Goal: Task Accomplishment & Management: Manage account settings

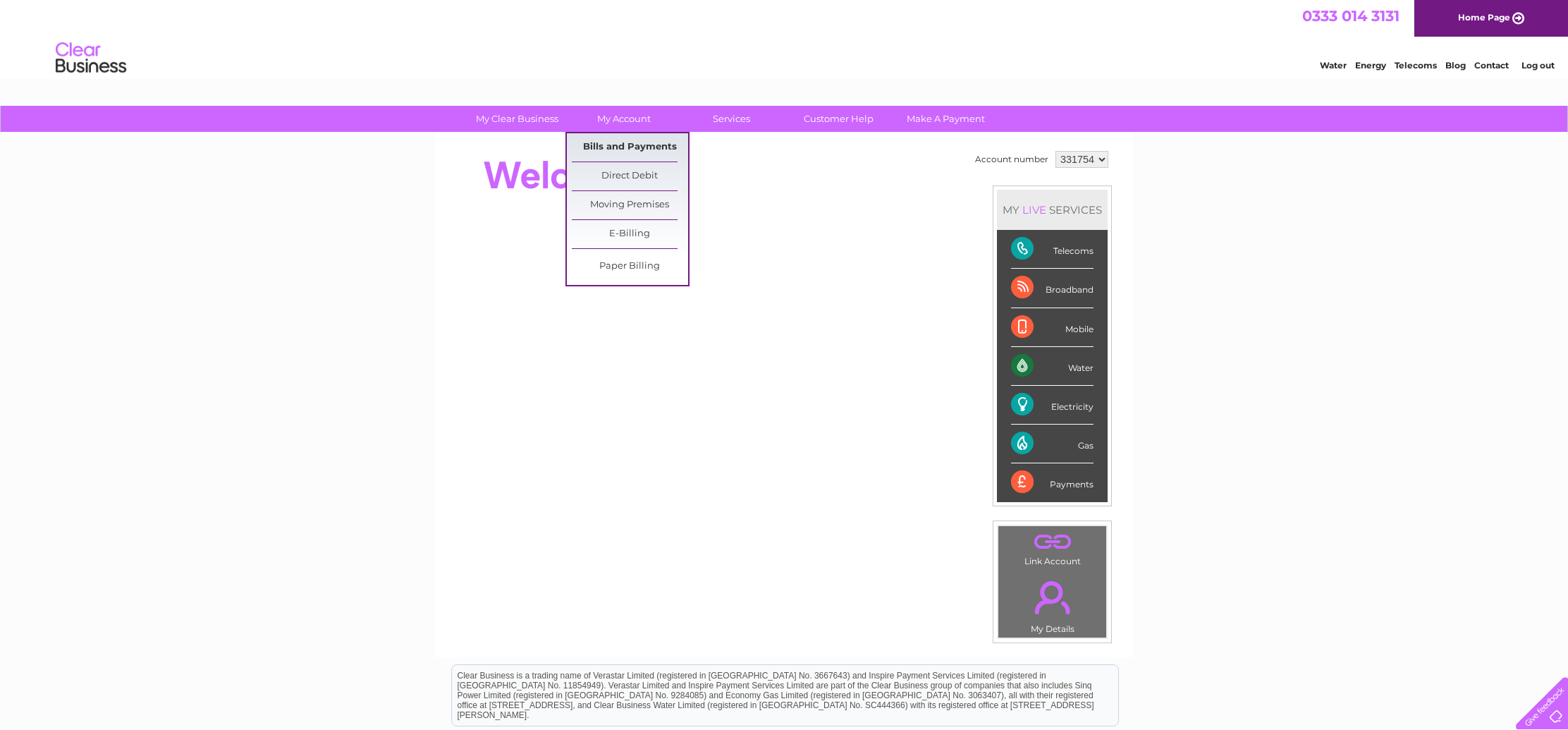
click at [620, 144] on link "Bills and Payments" at bounding box center [630, 146] width 117 height 28
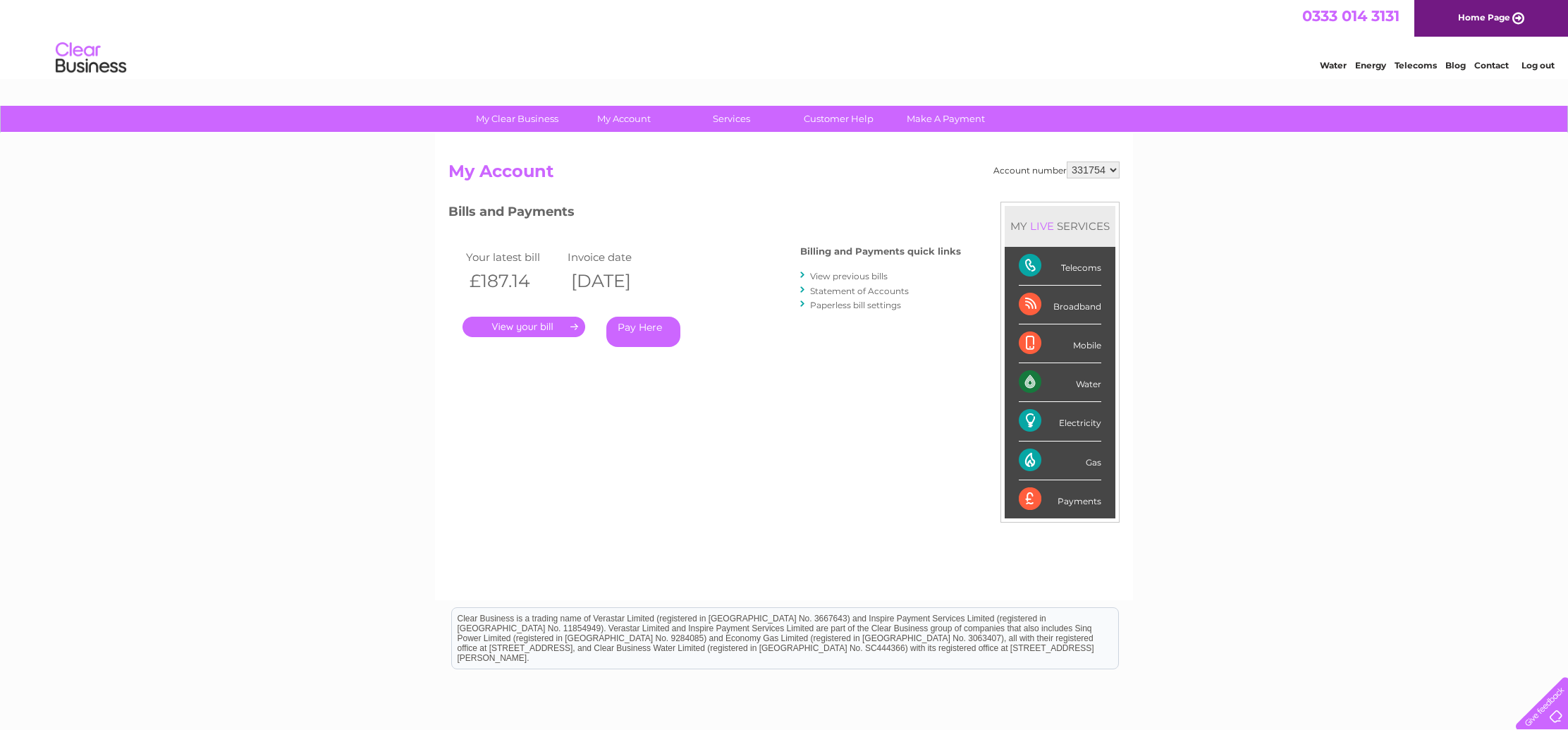
click at [542, 328] on link "." at bounding box center [523, 326] width 122 height 20
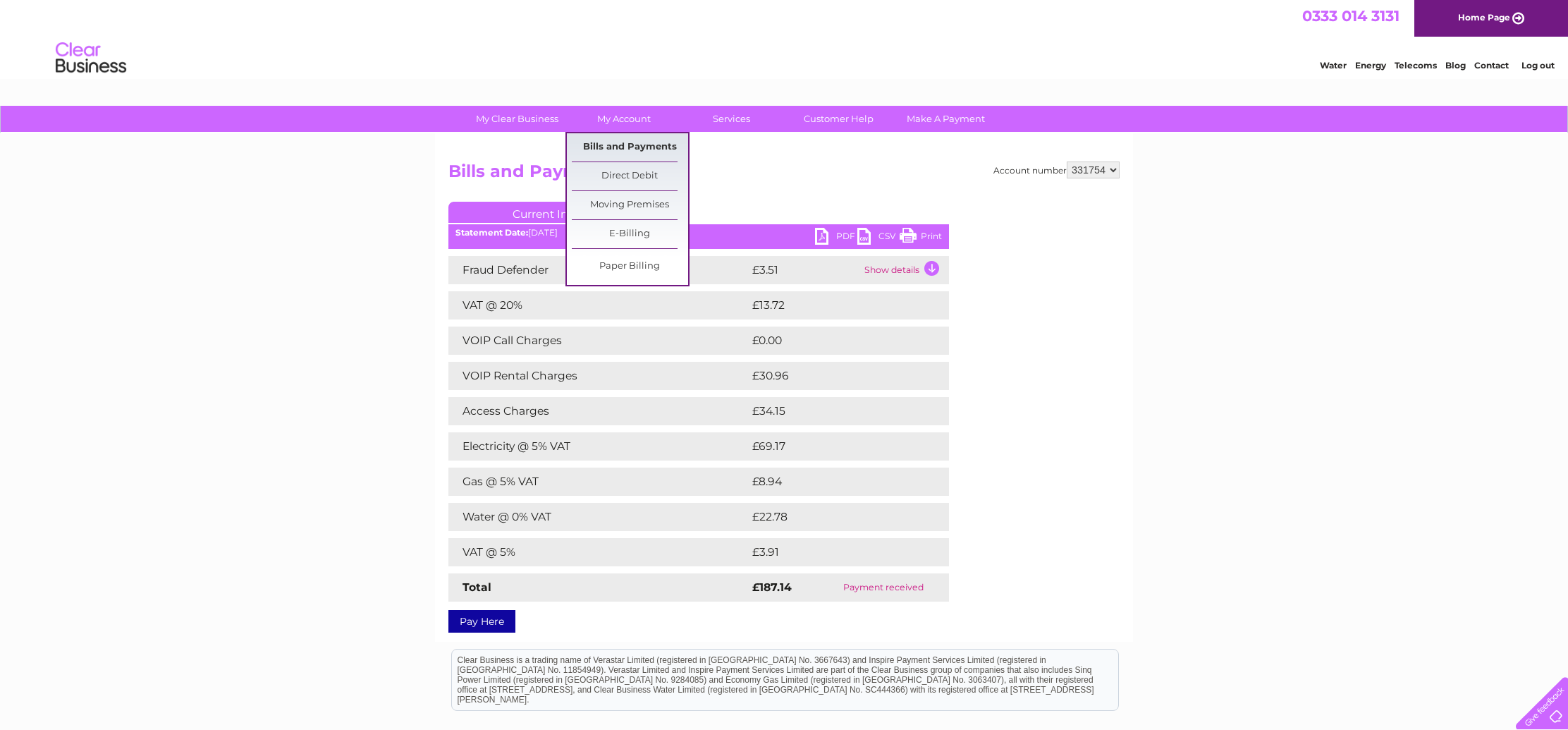
click at [645, 145] on link "Bills and Payments" at bounding box center [630, 146] width 117 height 28
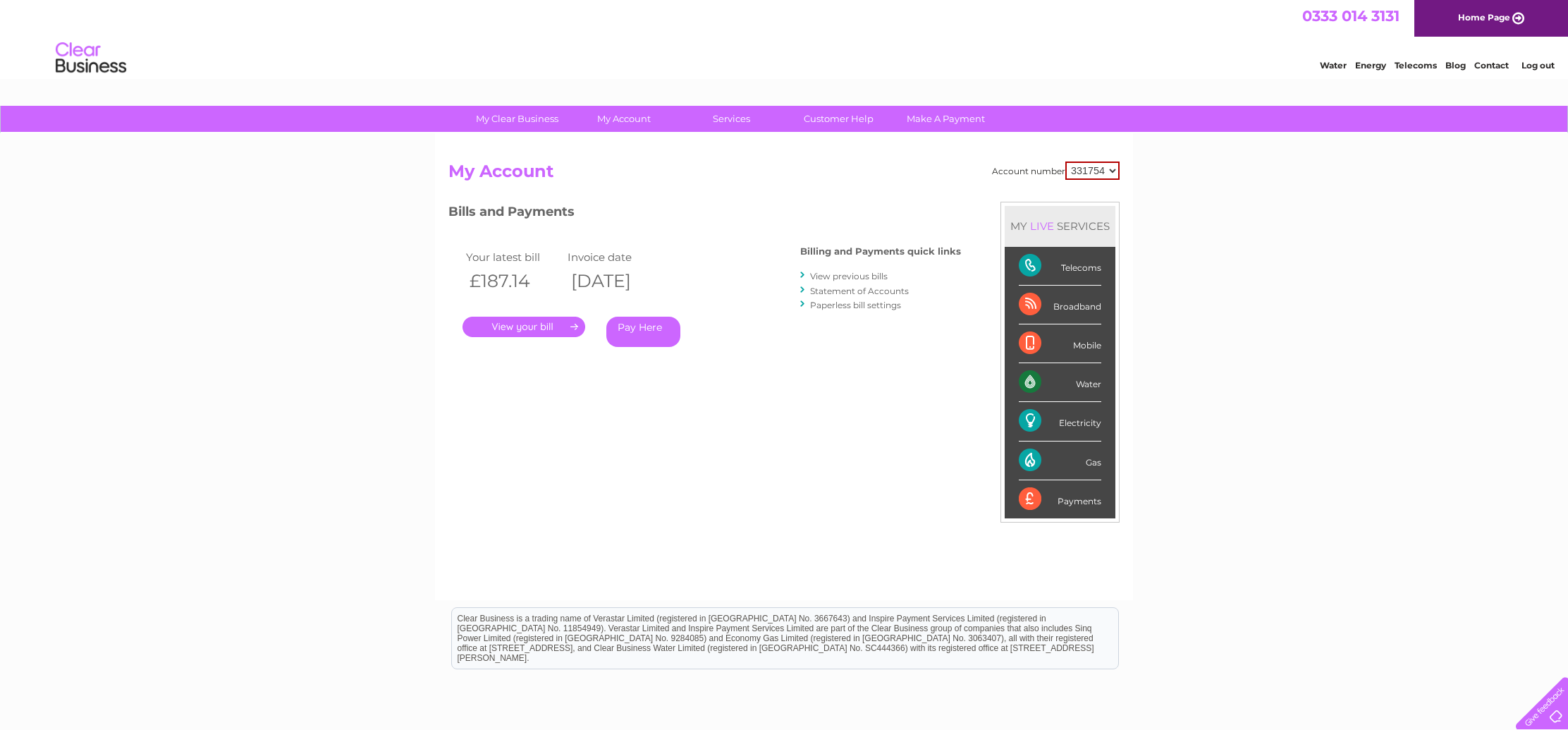
click at [849, 279] on link "View previous bills" at bounding box center [849, 276] width 77 height 11
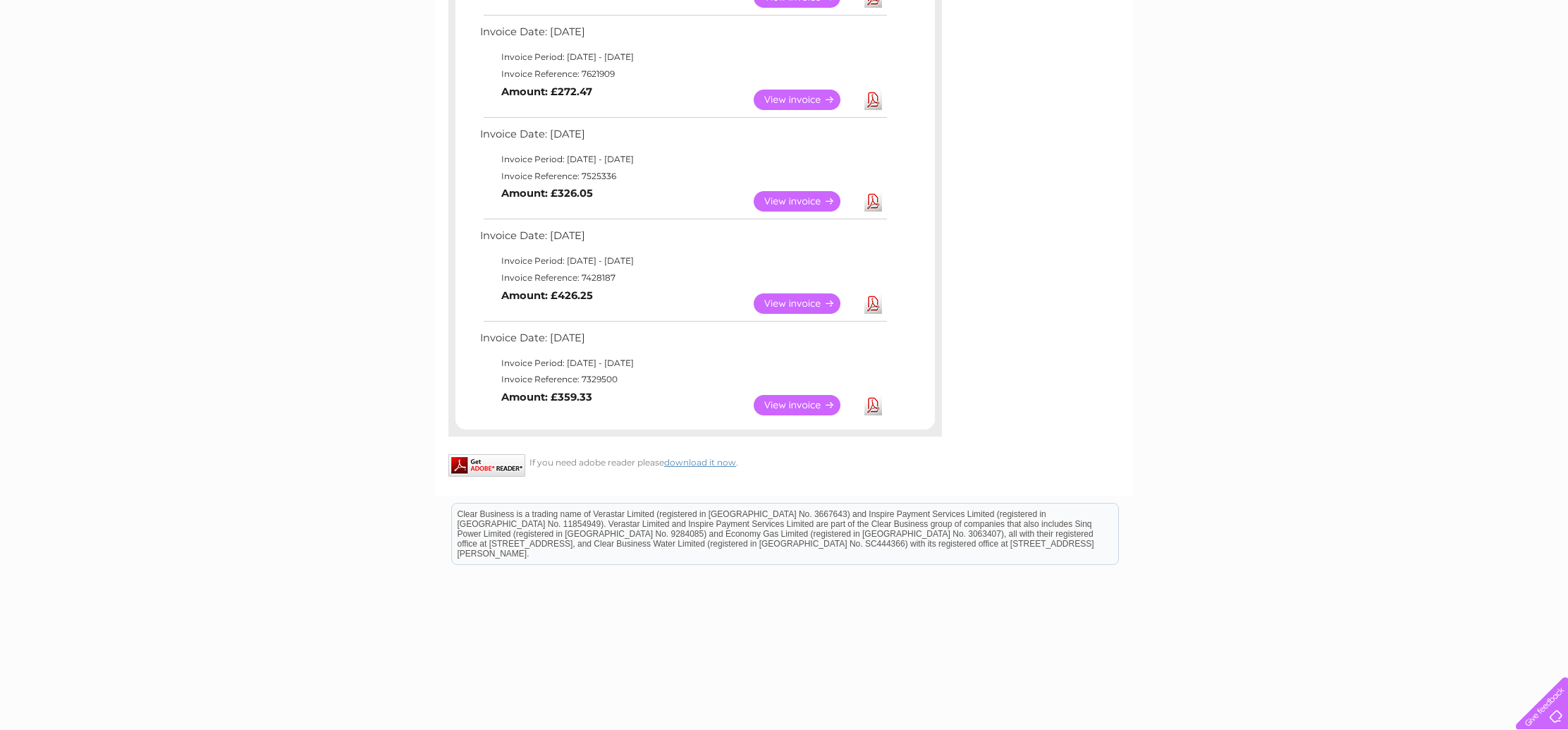
scroll to position [749, 0]
click at [792, 396] on link "View" at bounding box center [806, 406] width 103 height 20
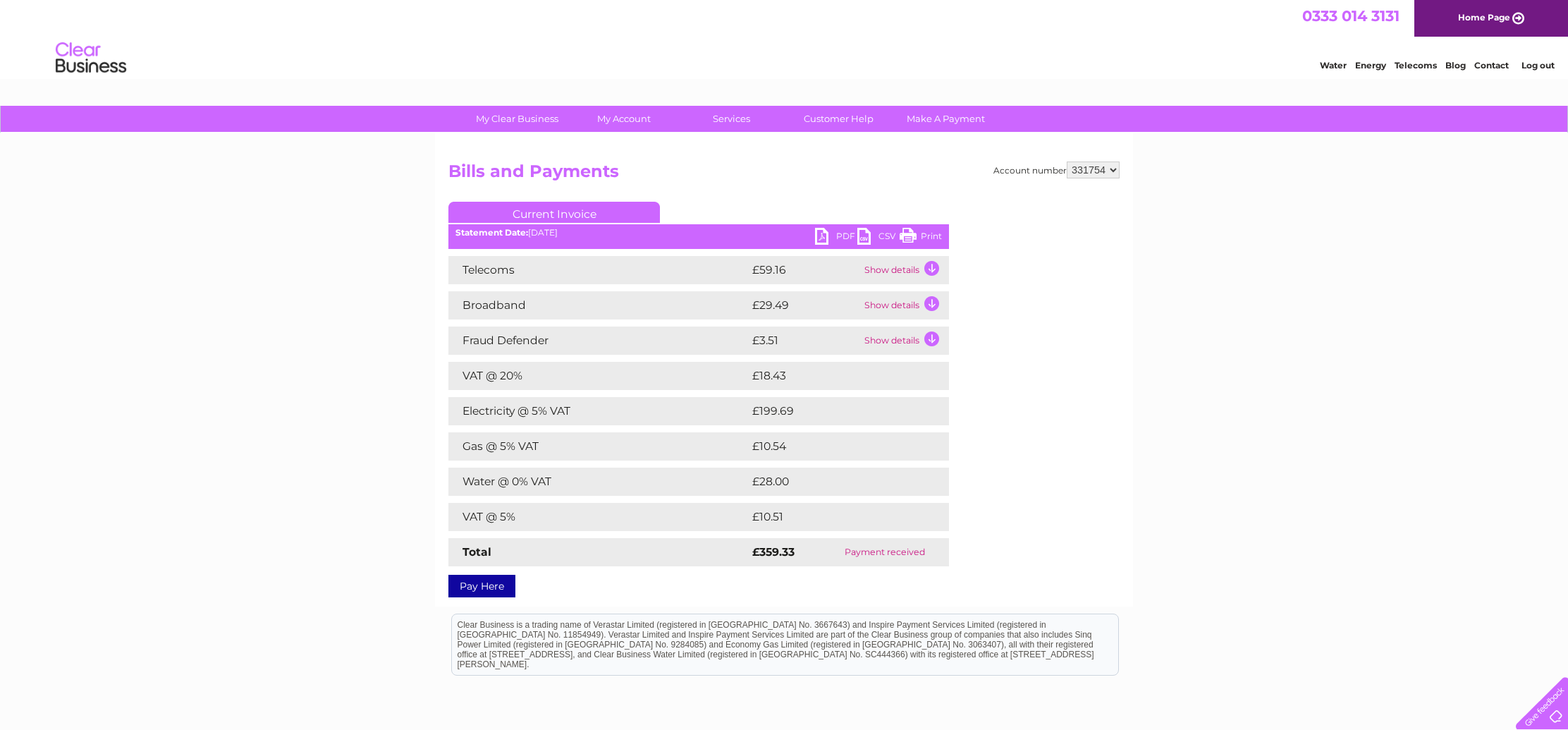
click at [828, 232] on link "PDF" at bounding box center [836, 237] width 42 height 20
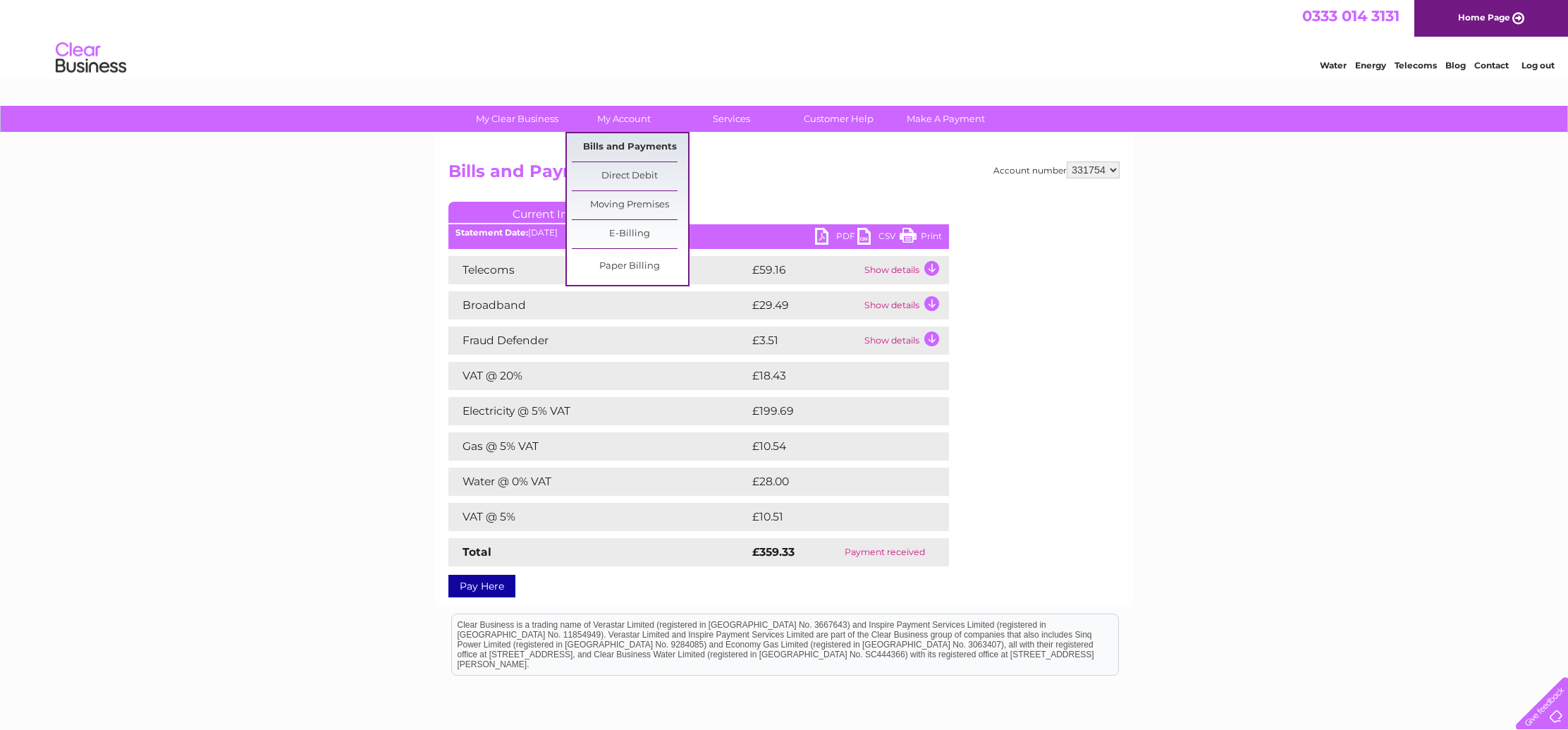
click at [658, 144] on link "Bills and Payments" at bounding box center [630, 146] width 117 height 28
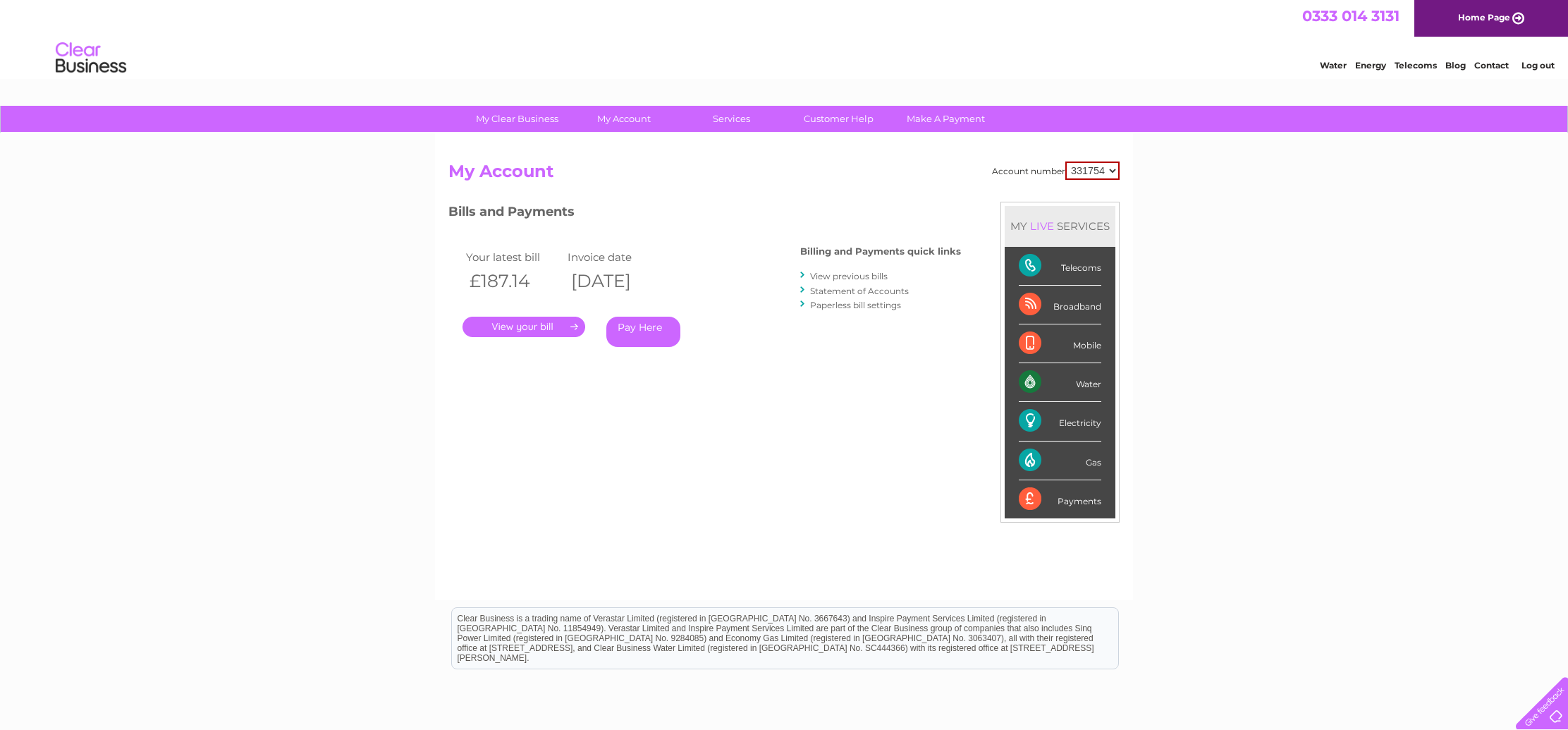
click at [845, 276] on link "View previous bills" at bounding box center [849, 276] width 77 height 11
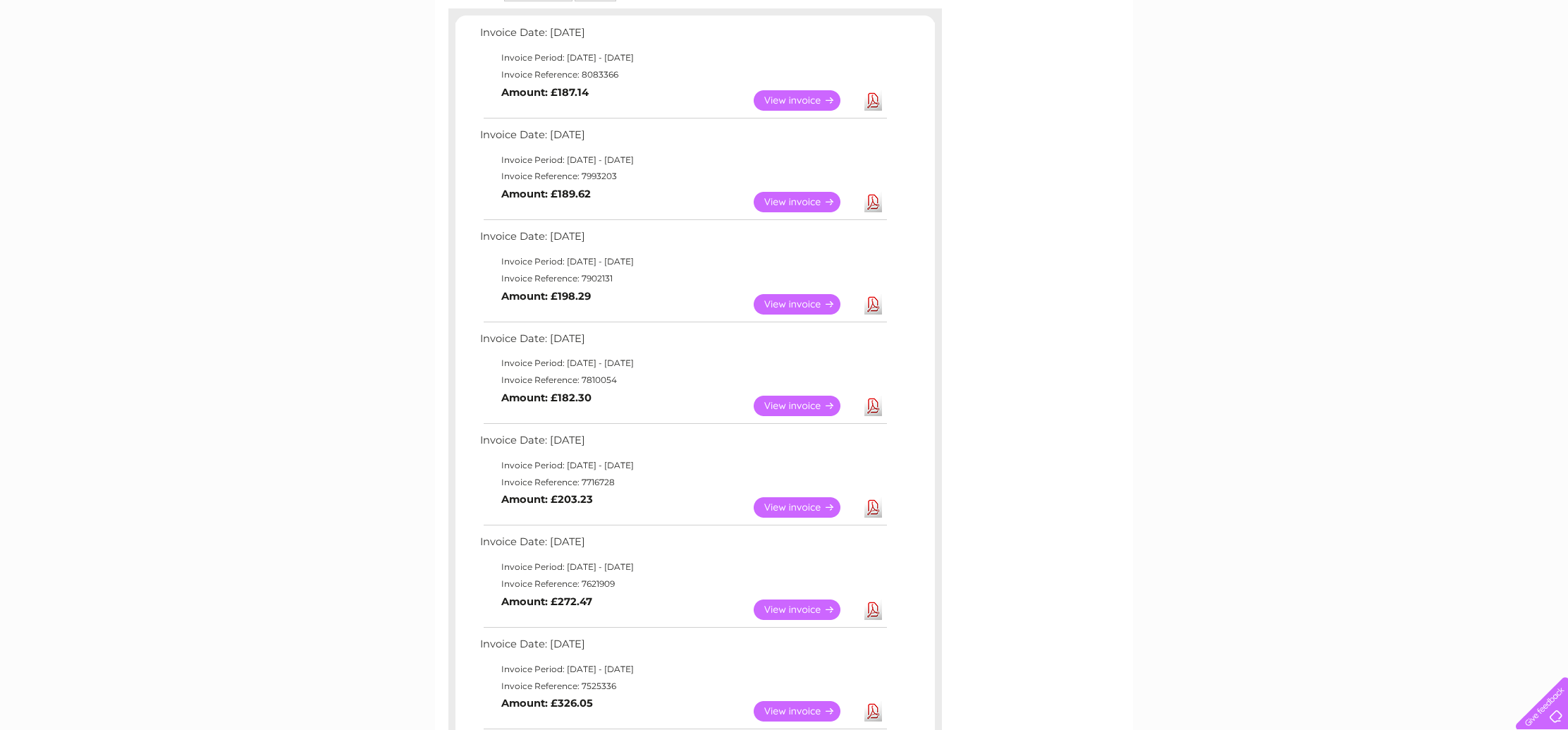
scroll to position [244, 0]
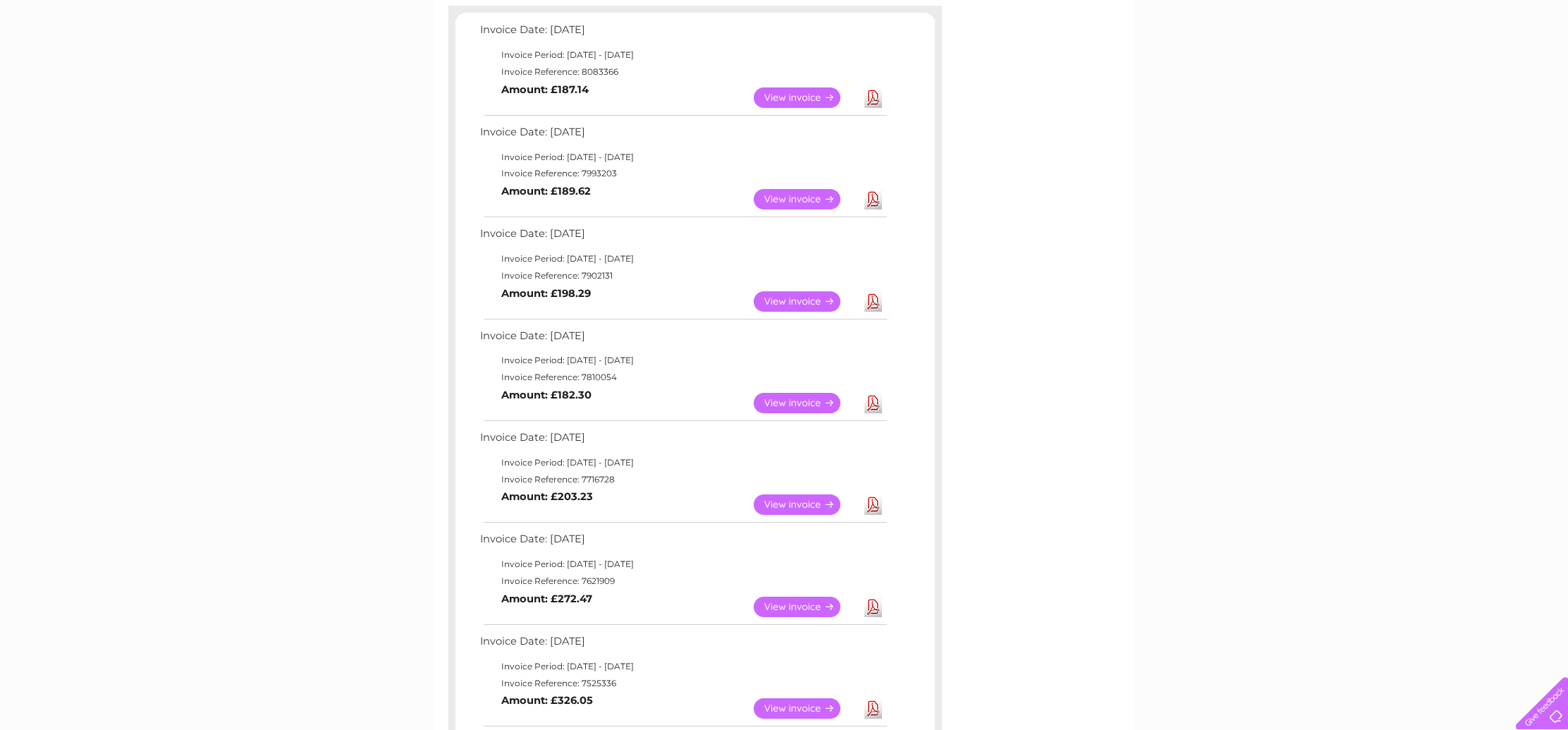
click at [780, 397] on link "View" at bounding box center [806, 403] width 103 height 20
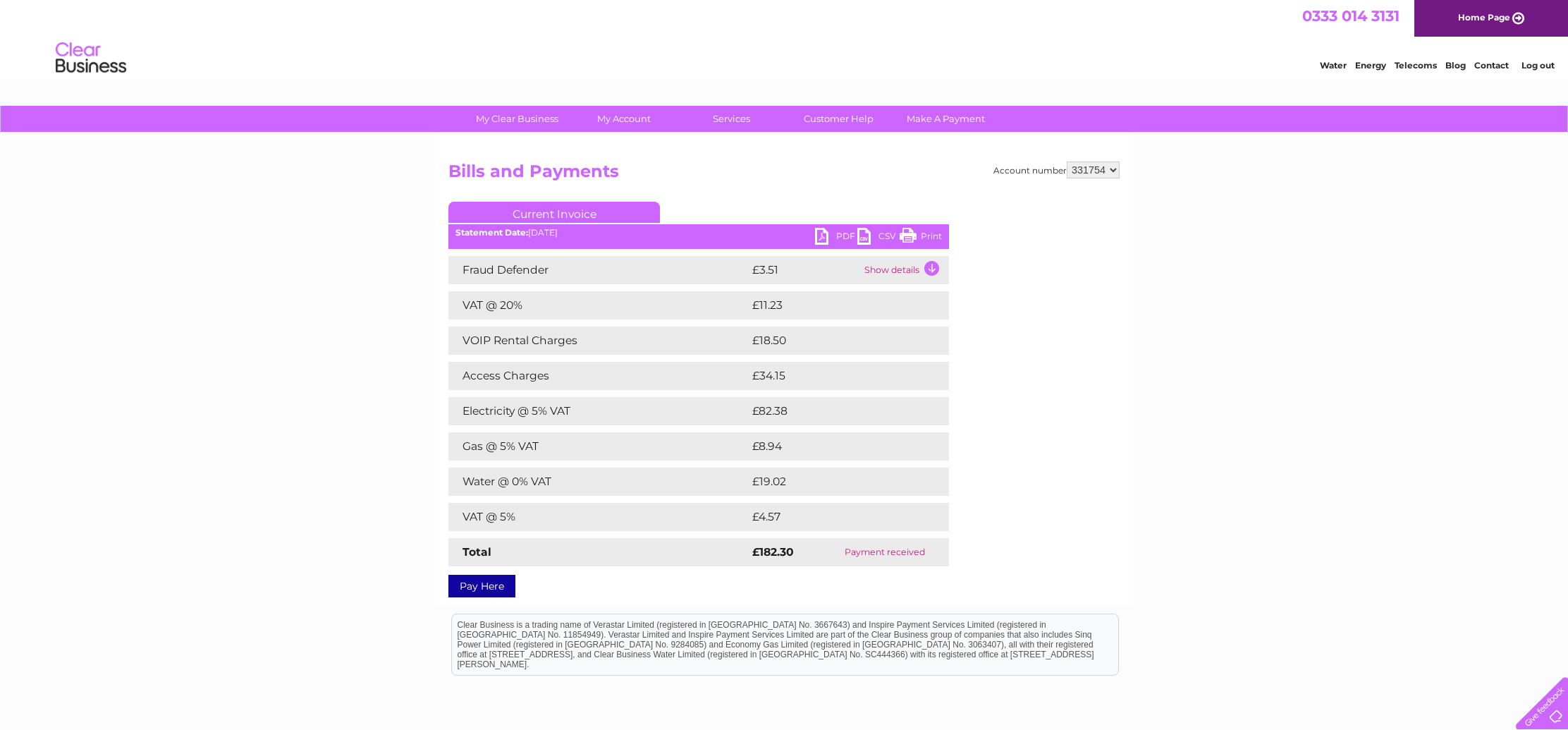
click at [834, 232] on link "PDF" at bounding box center [836, 237] width 42 height 20
click at [850, 122] on link "Customer Help" at bounding box center [839, 119] width 117 height 26
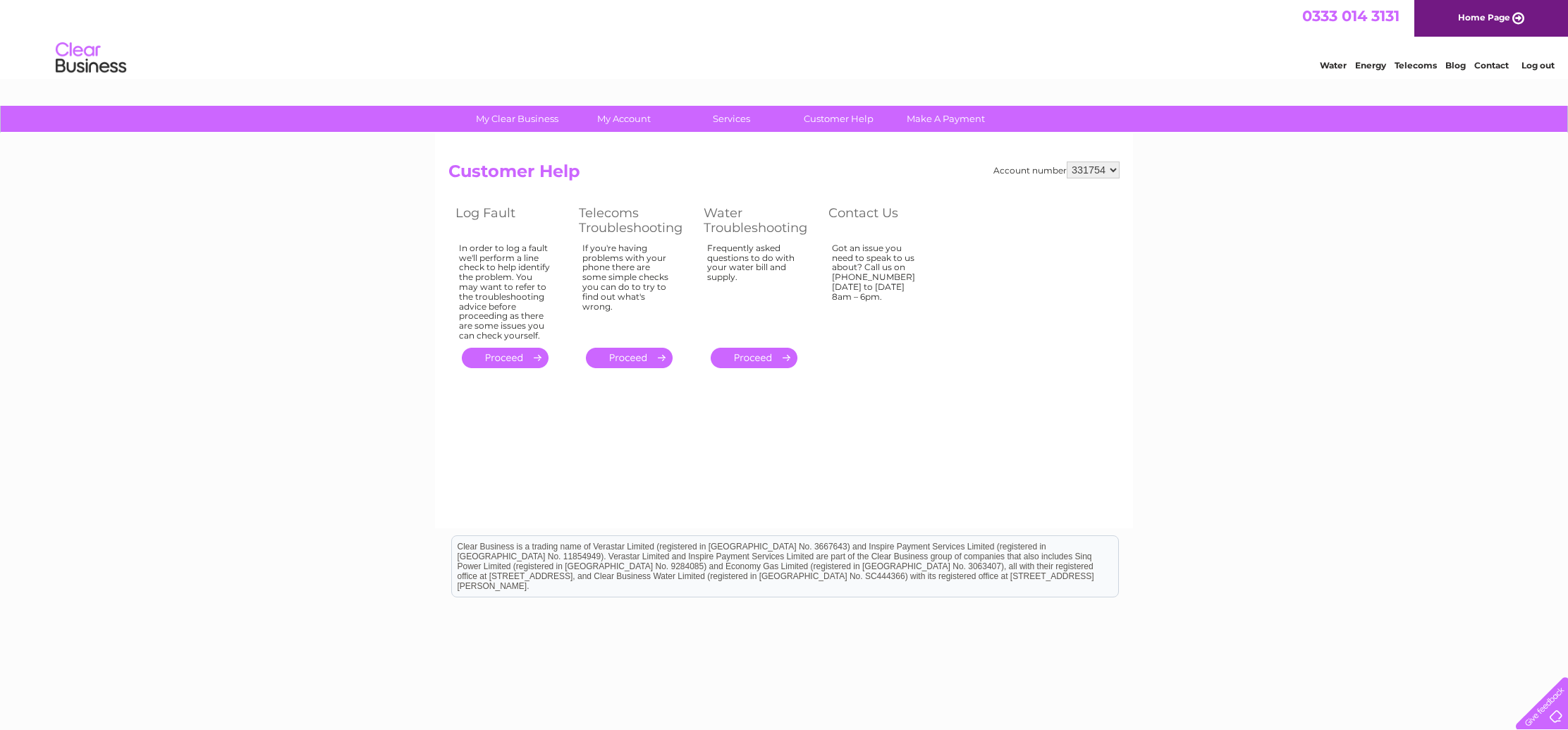
click at [932, 48] on div "Water Energy Telecoms Blog Contact Log out" at bounding box center [784, 59] width 1568 height 46
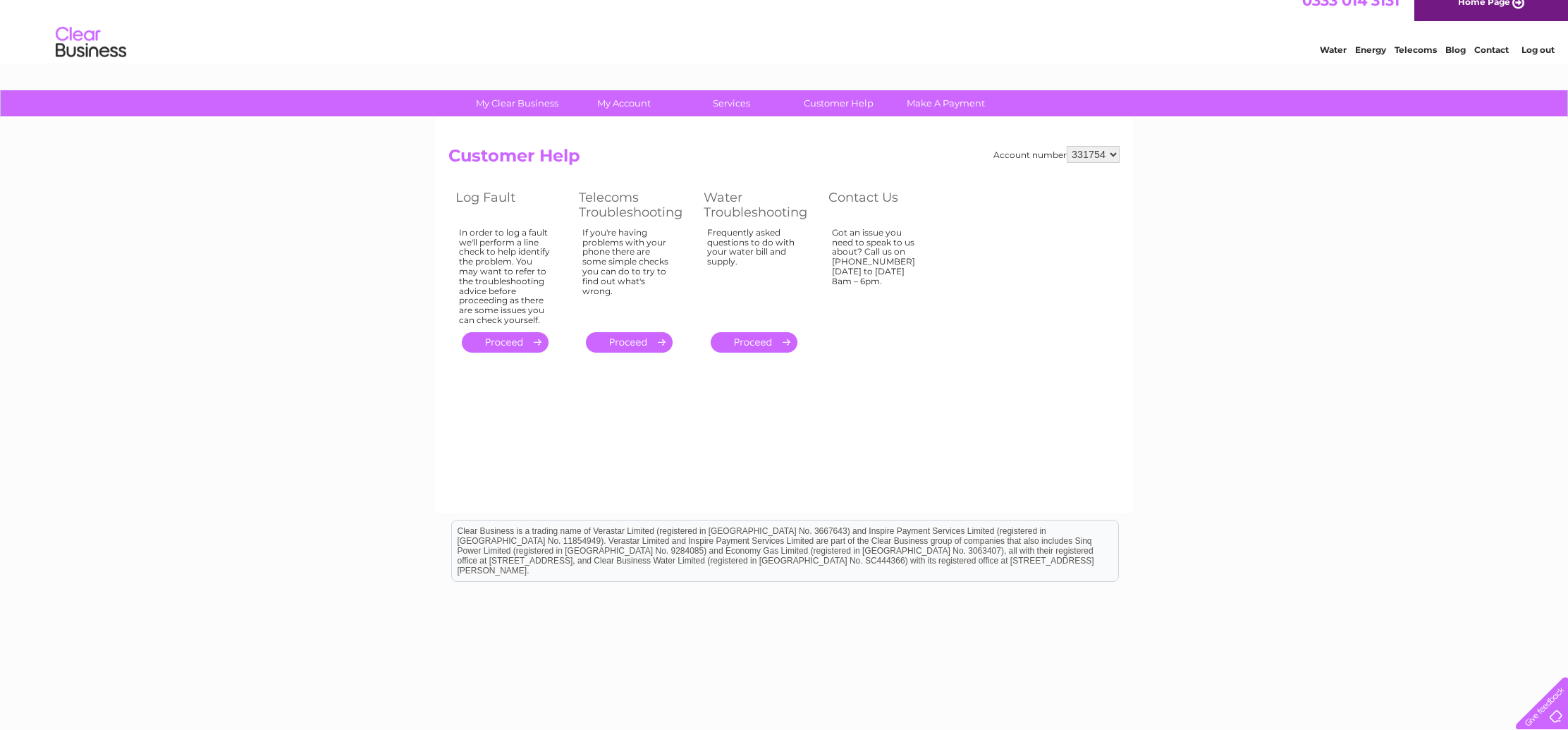
scroll to position [17, 0]
